Goal: Find specific page/section: Find specific page/section

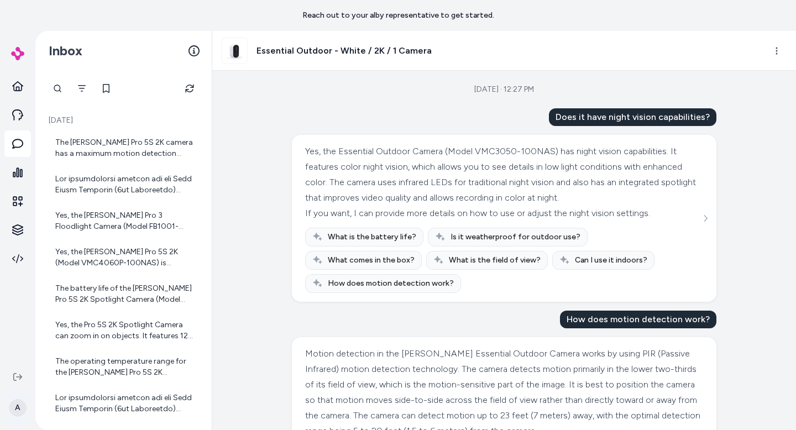
click at [19, 411] on html "Reach out to your alby representative to get started. A Inbox [DATE] The [PERSO…" at bounding box center [398, 215] width 796 height 430
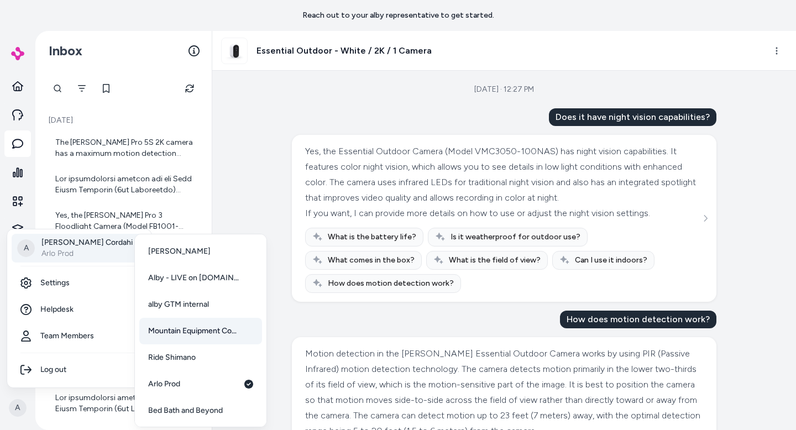
scroll to position [29, 0]
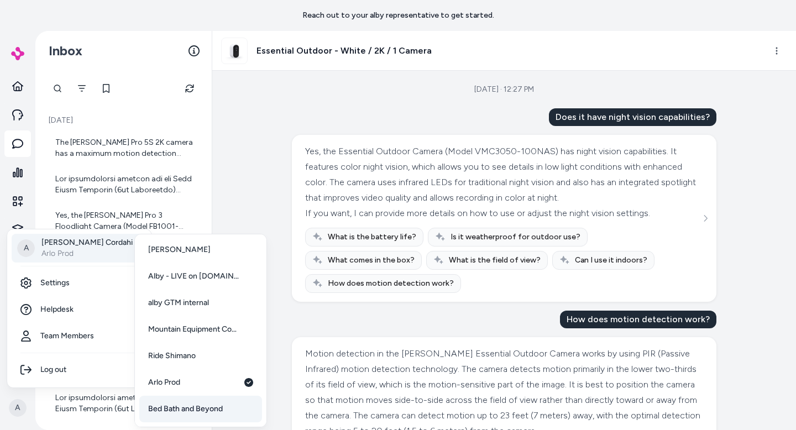
click at [180, 410] on span "Bed Bath and Beyond" at bounding box center [185, 408] width 75 height 11
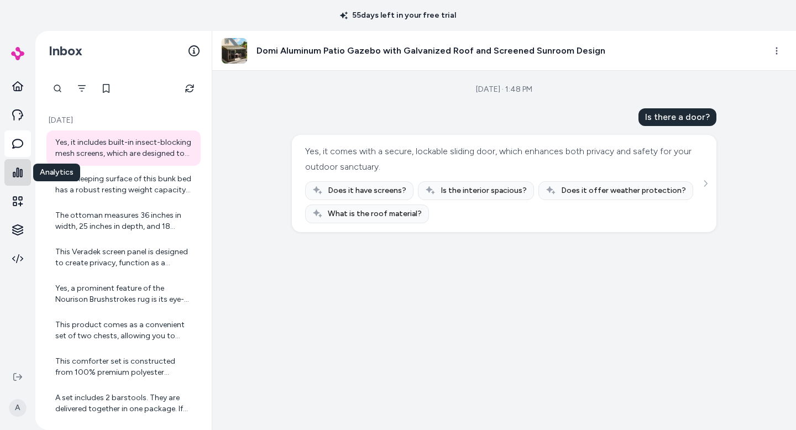
click at [18, 170] on icon at bounding box center [17, 172] width 11 height 11
